Goal: Information Seeking & Learning: Learn about a topic

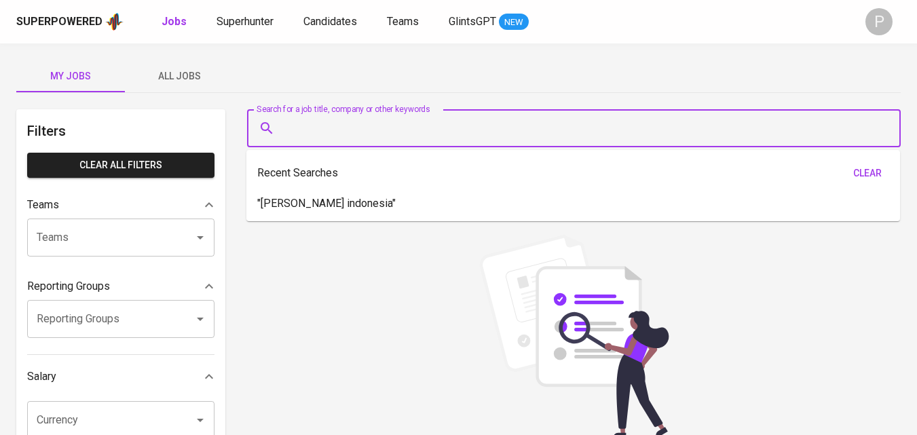
click at [334, 127] on input "Search for a job title, company or other keywords" at bounding box center [577, 128] width 594 height 26
paste input "People Profilers"
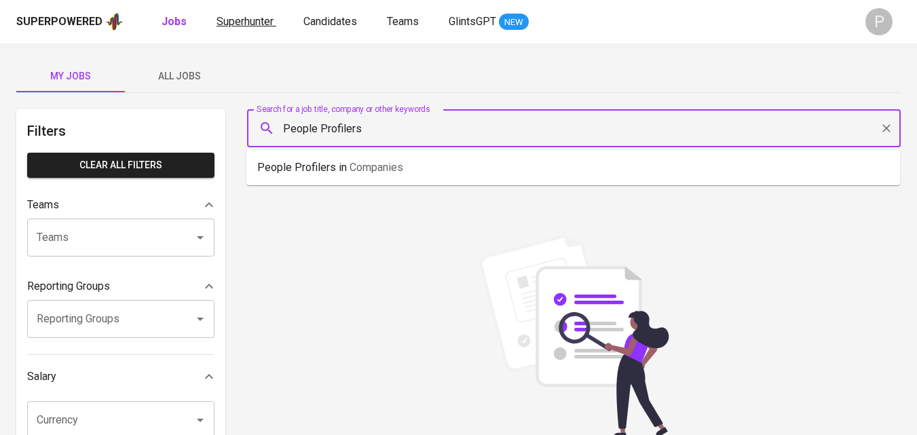
type input "People Profilers"
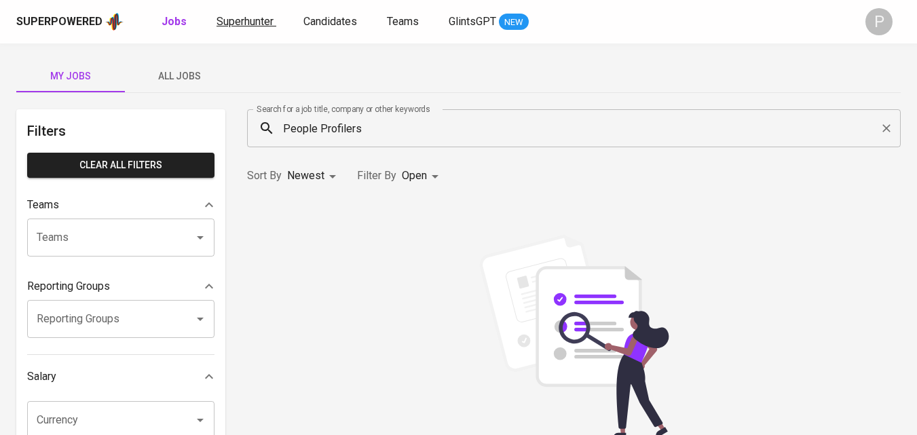
click at [217, 22] on span "Superhunter" at bounding box center [244, 21] width 57 height 13
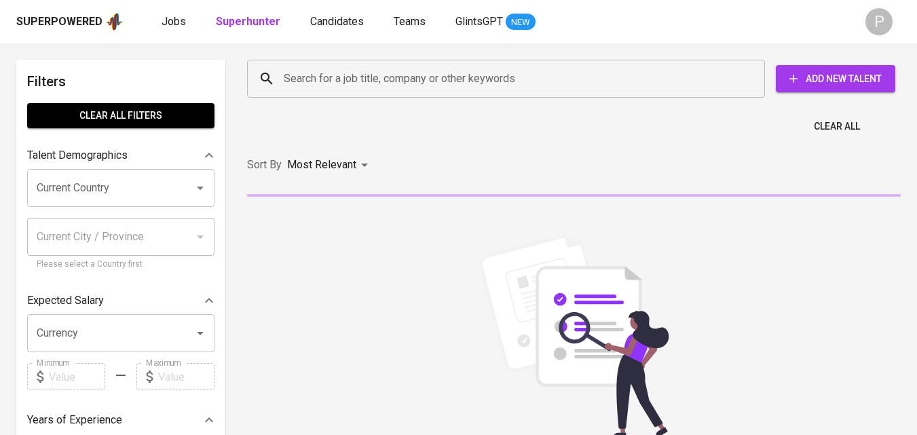
click at [400, 69] on input "Search for a job title, company or other keywords" at bounding box center [509, 79] width 458 height 26
click at [401, 73] on input "Search for a job title, company or other keywords" at bounding box center [509, 79] width 458 height 26
click at [417, 83] on input "Search for a job title, company or other keywords" at bounding box center [509, 79] width 458 height 26
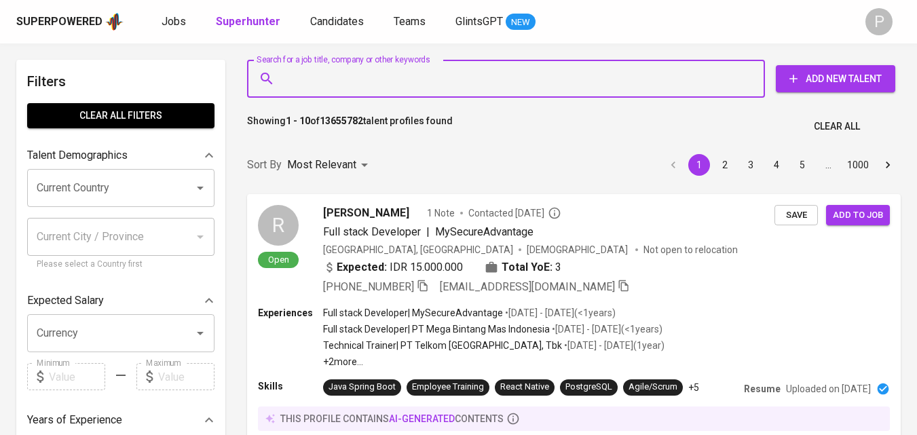
click at [449, 79] on input "Search for a job title, company or other keywords" at bounding box center [509, 79] width 458 height 26
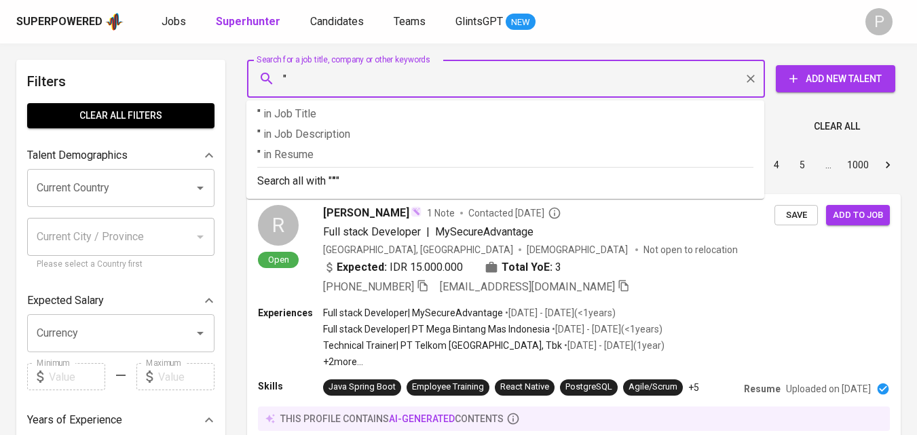
paste input "People Profilers"
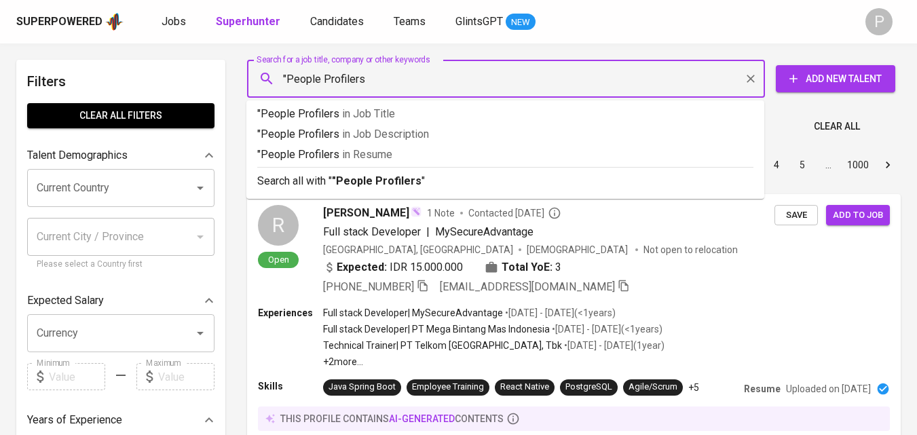
type input ""People Profilers""
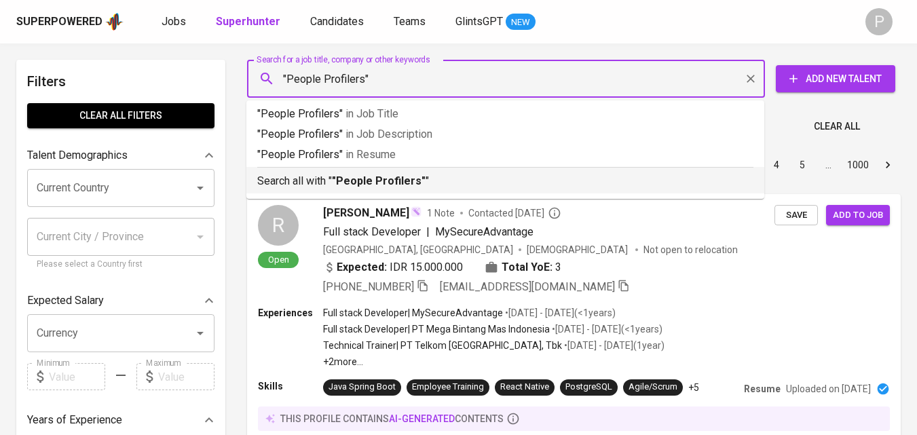
click at [404, 180] on b ""People Profilers"" at bounding box center [379, 180] width 94 height 13
